Goal: Information Seeking & Learning: Learn about a topic

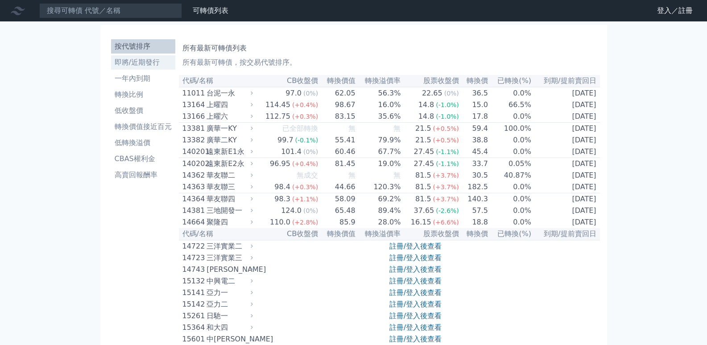
click at [143, 62] on li "即將/近期發行" at bounding box center [143, 62] width 64 height 11
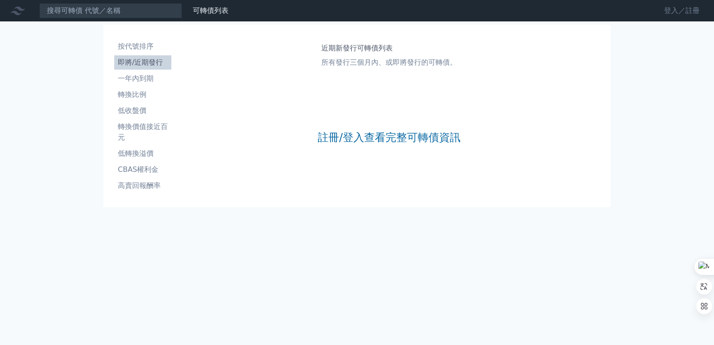
click at [670, 11] on link "登入／註冊" at bounding box center [682, 11] width 50 height 14
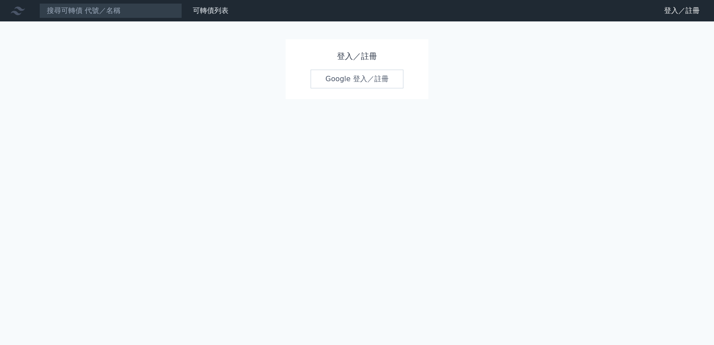
click at [338, 78] on link "Google 登入／註冊" at bounding box center [357, 79] width 93 height 19
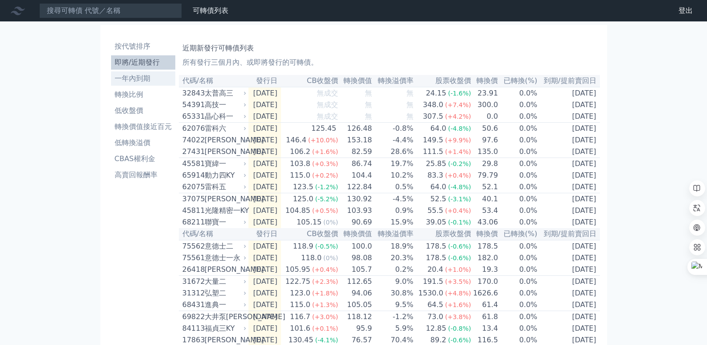
click at [144, 80] on li "一年內到期" at bounding box center [143, 78] width 64 height 11
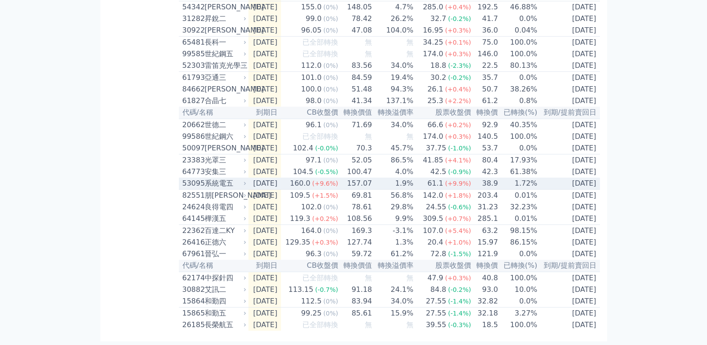
scroll to position [1294, 0]
